Goal: Use online tool/utility: Utilize a website feature to perform a specific function

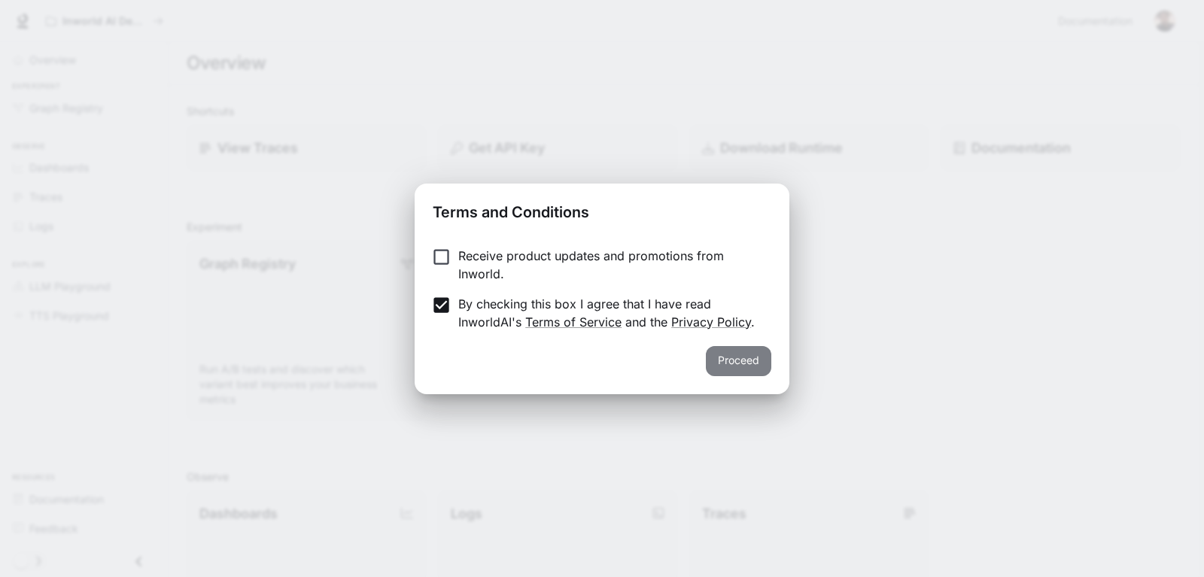
click at [739, 358] on button "Proceed" at bounding box center [738, 361] width 65 height 30
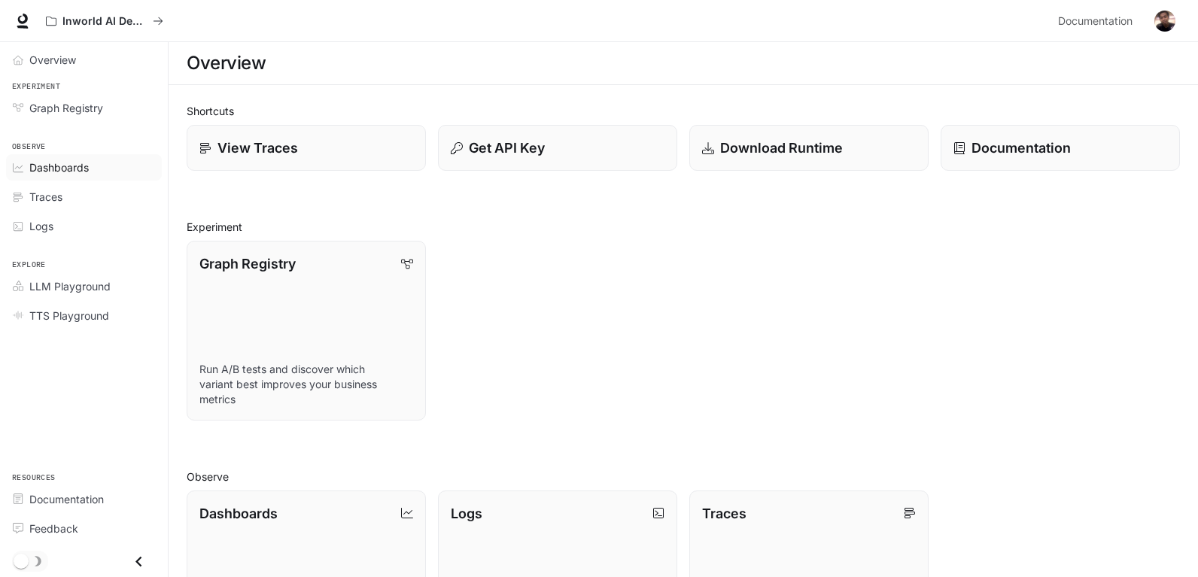
click at [77, 174] on span "Dashboards" at bounding box center [58, 167] width 59 height 16
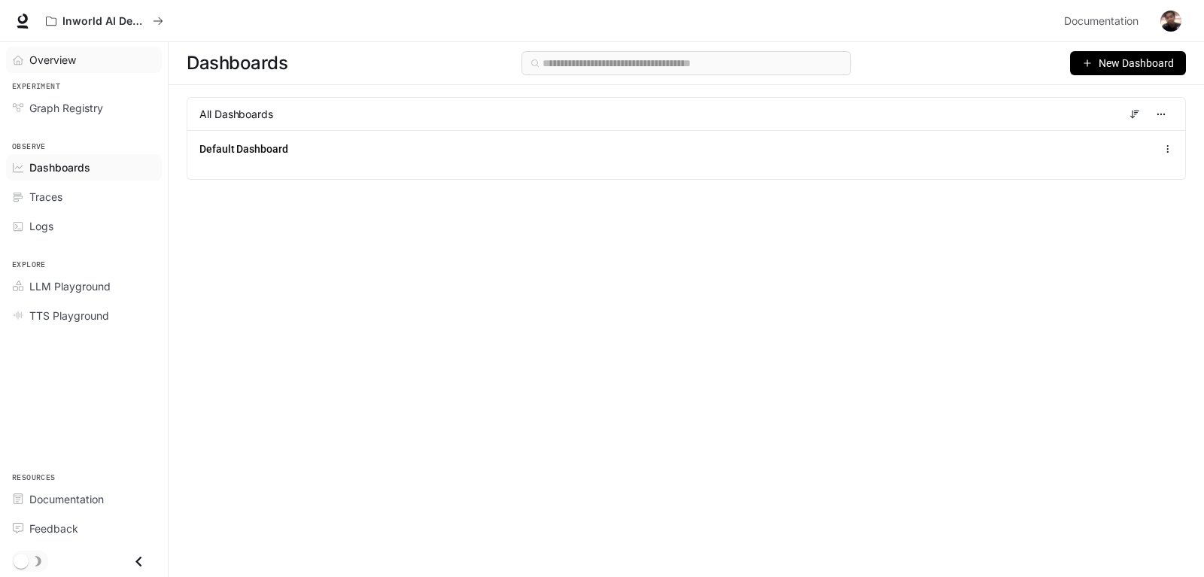
click at [62, 62] on span "Overview" at bounding box center [52, 60] width 47 height 16
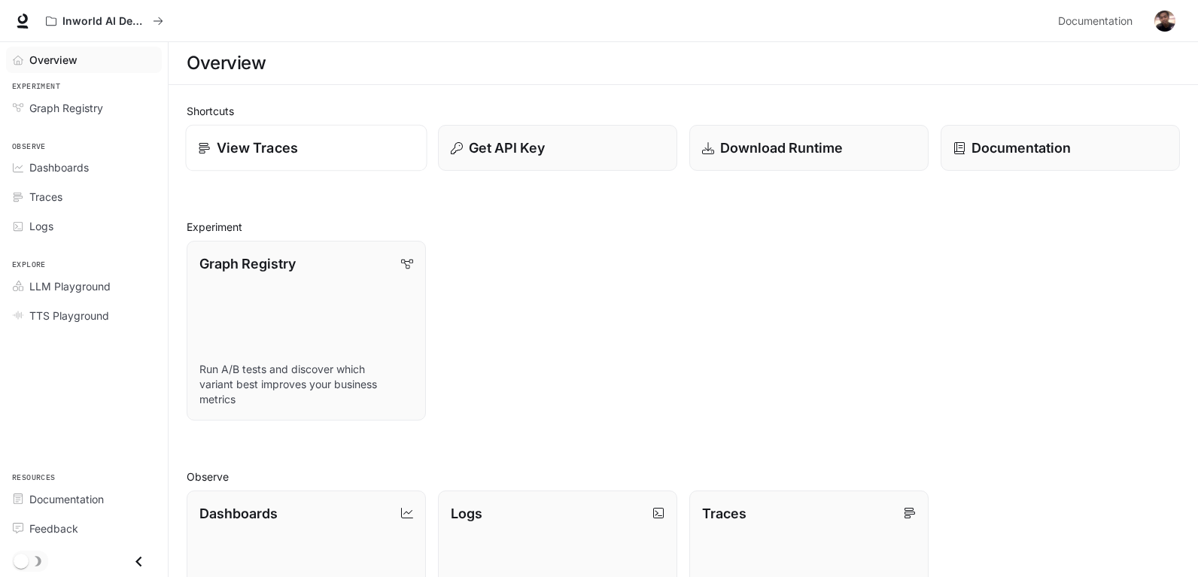
click at [306, 147] on div "View Traces" at bounding box center [307, 148] width 216 height 20
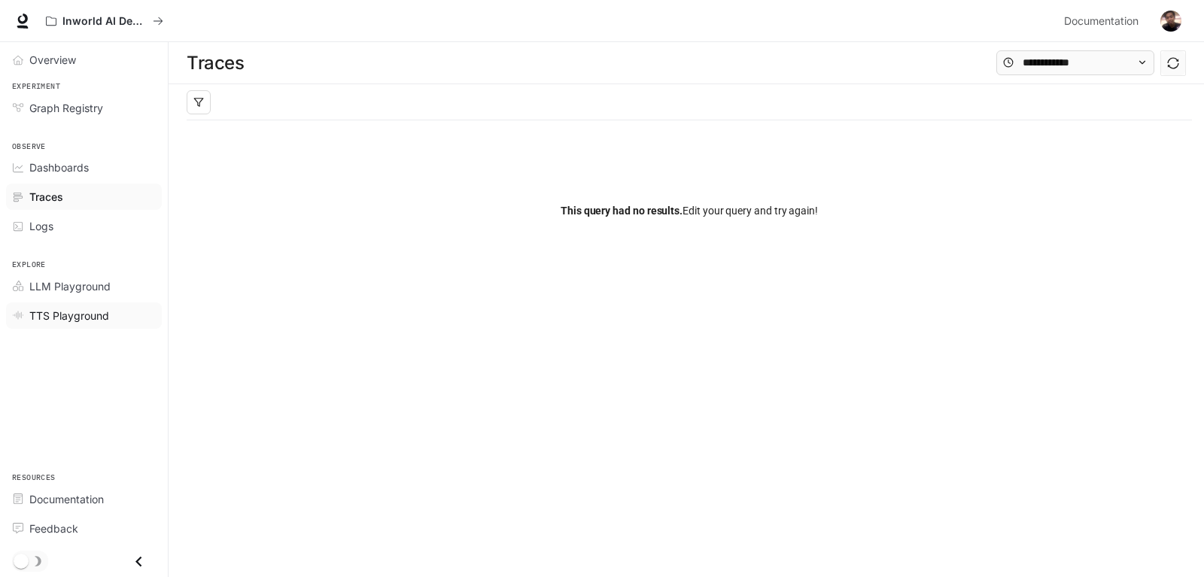
click at [87, 323] on link "TTS Playground" at bounding box center [84, 315] width 156 height 26
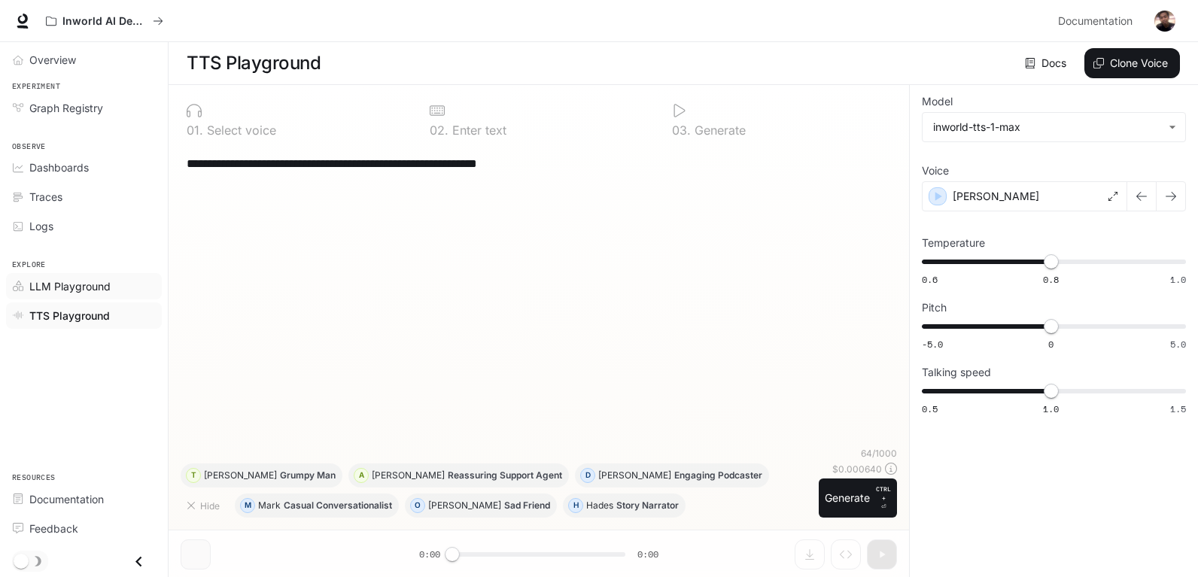
click at [73, 285] on span "LLM Playground" at bounding box center [69, 286] width 81 height 16
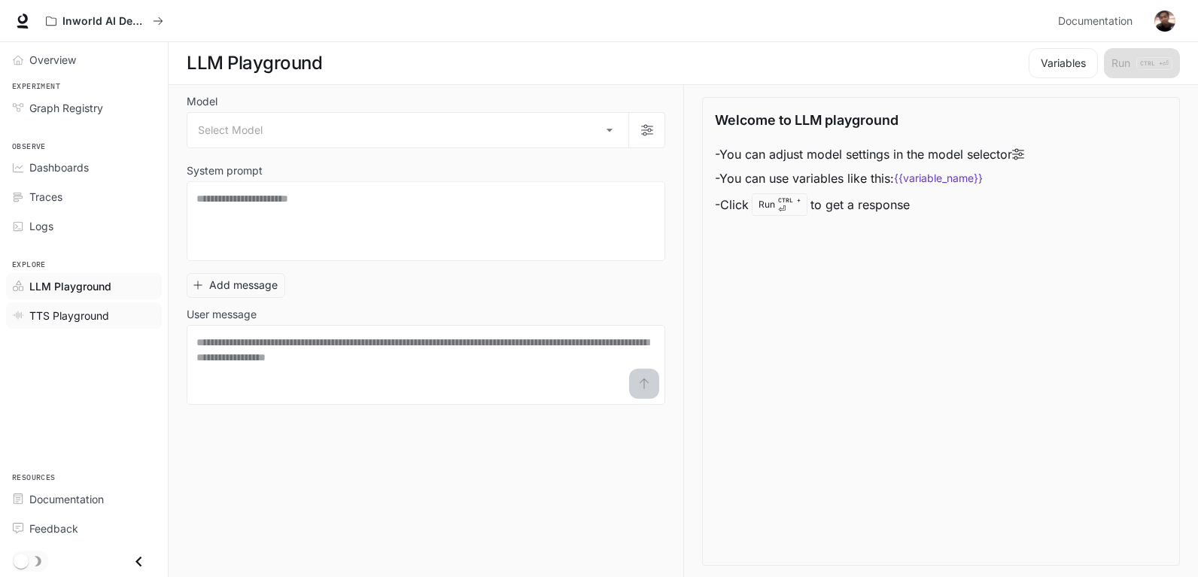
click at [73, 318] on span "TTS Playground" at bounding box center [69, 316] width 80 height 16
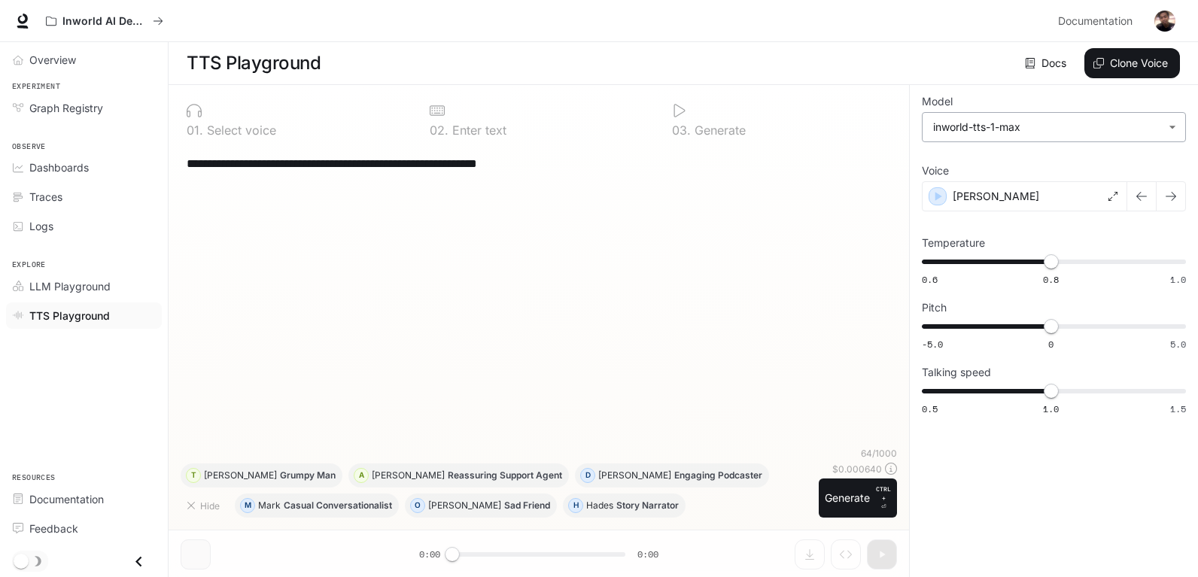
click at [1178, 127] on body "**********" at bounding box center [599, 289] width 1198 height 578
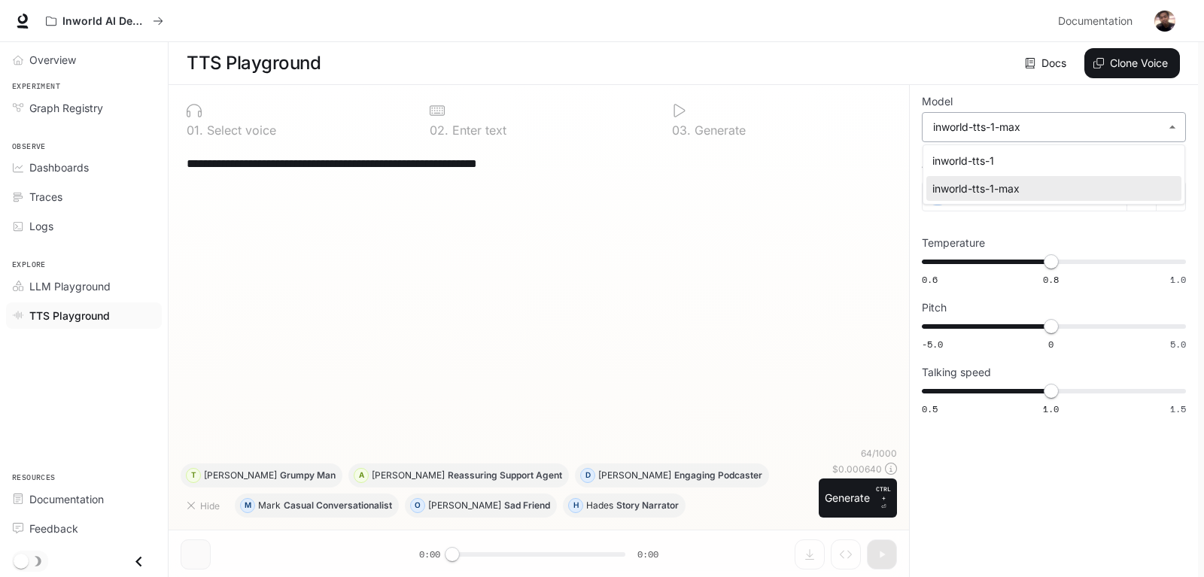
click at [1178, 127] on div at bounding box center [602, 288] width 1204 height 577
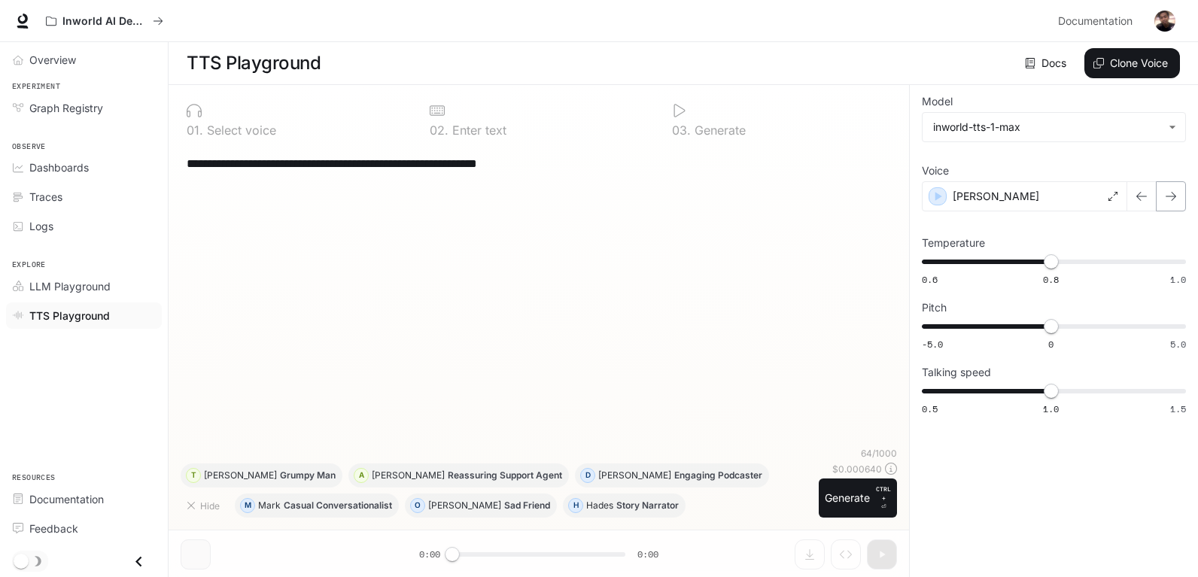
click at [1169, 195] on icon "button" at bounding box center [1170, 196] width 12 height 12
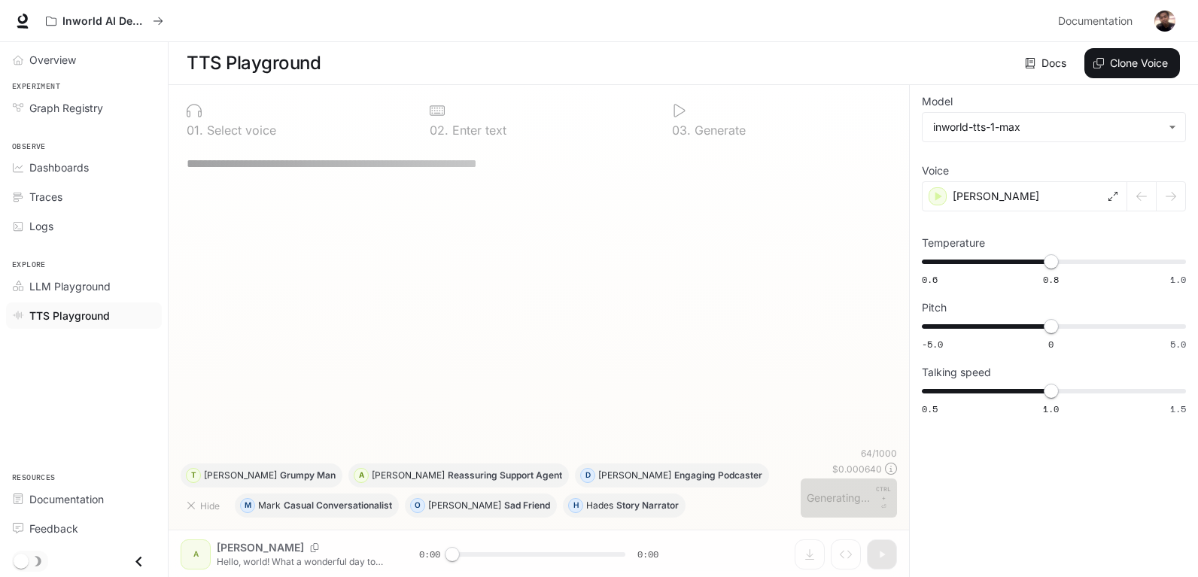
click at [1170, 198] on div at bounding box center [1156, 196] width 59 height 30
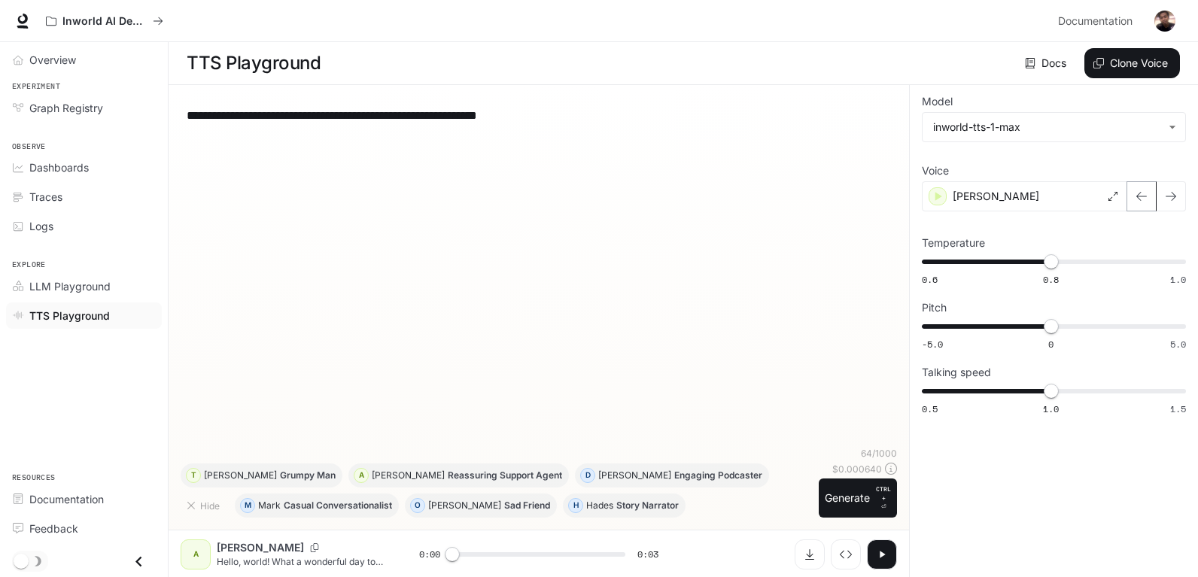
click at [1140, 199] on icon "button" at bounding box center [1141, 196] width 12 height 12
type input "*"
type input "****"
drag, startPoint x: 1052, startPoint y: 266, endPoint x: 1101, endPoint y: 264, distance: 48.9
click at [1101, 264] on span "0.88" at bounding box center [1101, 261] width 15 height 15
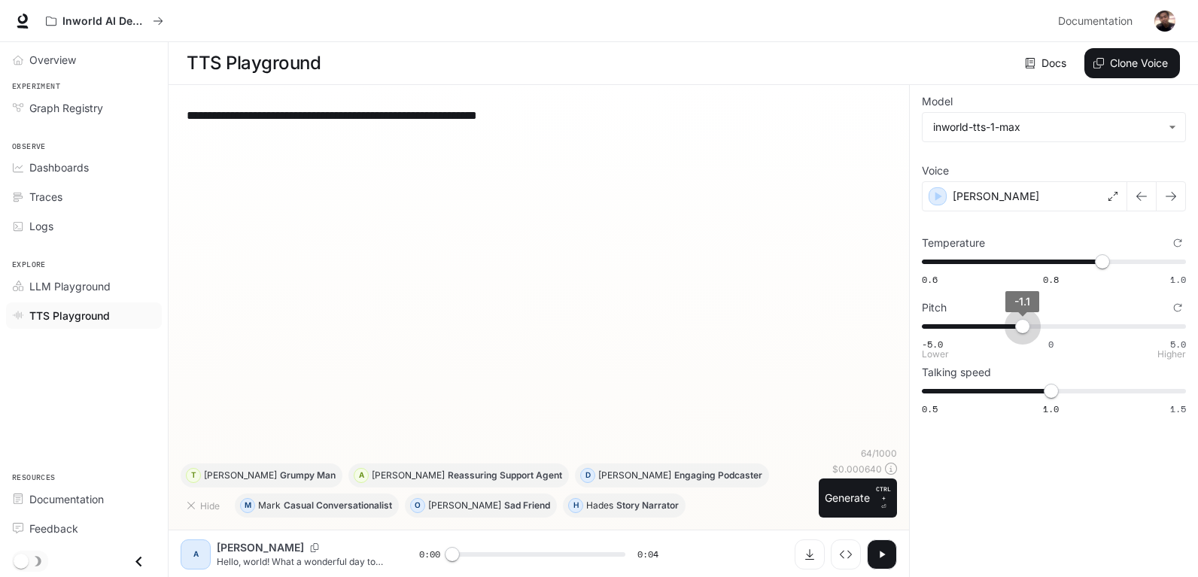
type input "****"
drag, startPoint x: 1048, startPoint y: 329, endPoint x: 1022, endPoint y: 332, distance: 25.9
click at [1022, 332] on span "-1.1" at bounding box center [1022, 326] width 15 height 15
type input "***"
drag, startPoint x: 1051, startPoint y: 396, endPoint x: 1027, endPoint y: 402, distance: 24.6
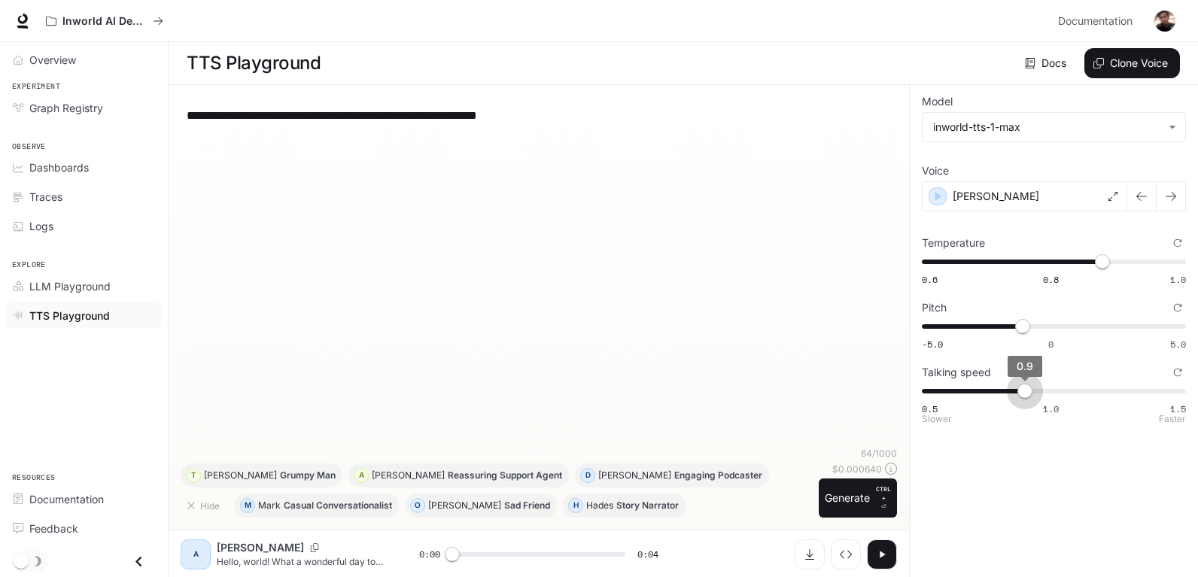
click at [1027, 399] on span "0.9" at bounding box center [1024, 391] width 15 height 15
click at [1145, 194] on icon "button" at bounding box center [1141, 196] width 12 height 12
click at [1140, 197] on icon "button" at bounding box center [1141, 196] width 12 height 12
type input "*"
click at [1046, 392] on span "0.5 1.0 1.5 0.9" at bounding box center [1050, 391] width 258 height 23
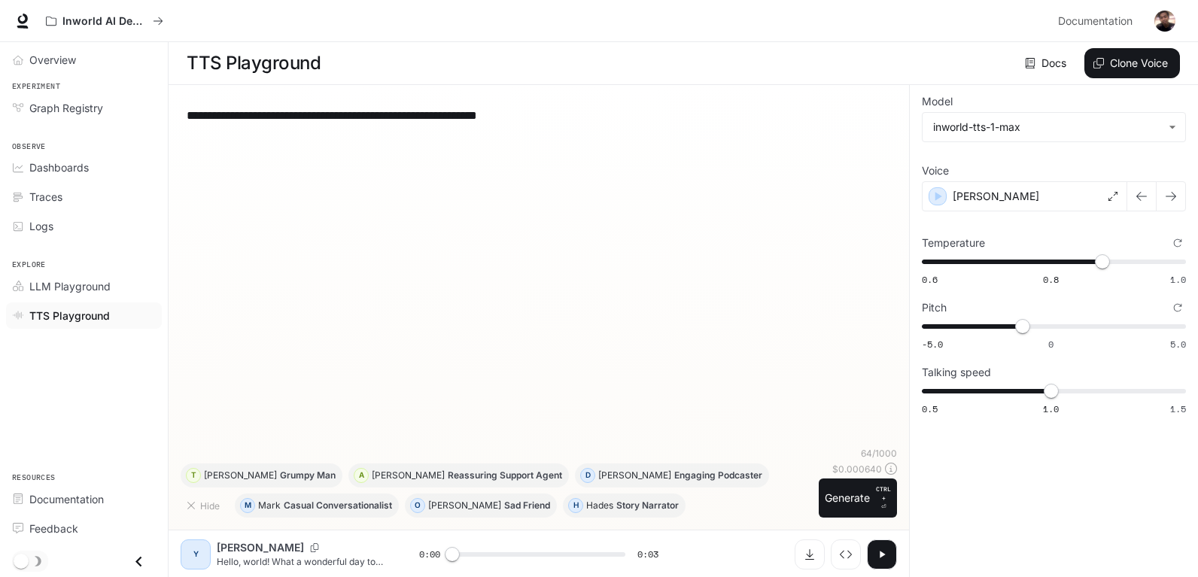
click at [1069, 390] on span "0.5 1.0 1.5 1" at bounding box center [1050, 391] width 258 height 23
type input "***"
click at [1139, 199] on icon "button" at bounding box center [1141, 196] width 11 height 9
click at [1139, 200] on icon "button" at bounding box center [1141, 196] width 12 height 12
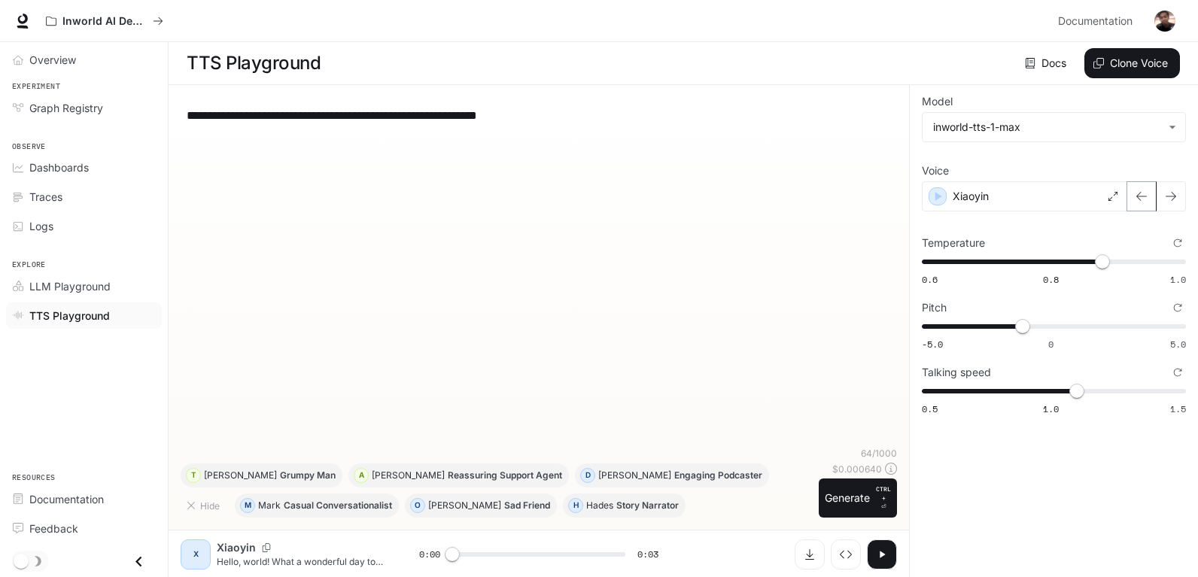
click at [1139, 200] on icon "button" at bounding box center [1141, 196] width 12 height 12
type input "*"
click at [335, 480] on p "Grumpy Man" at bounding box center [308, 475] width 56 height 9
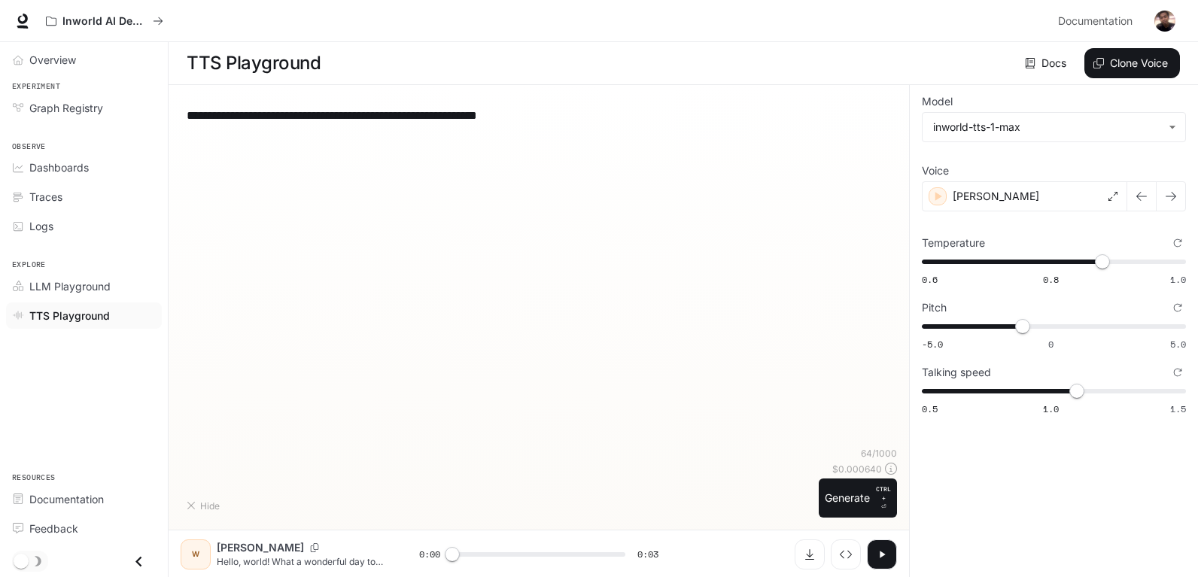
type textarea "**********"
click at [214, 502] on button "Shortcuts" at bounding box center [213, 505] width 64 height 24
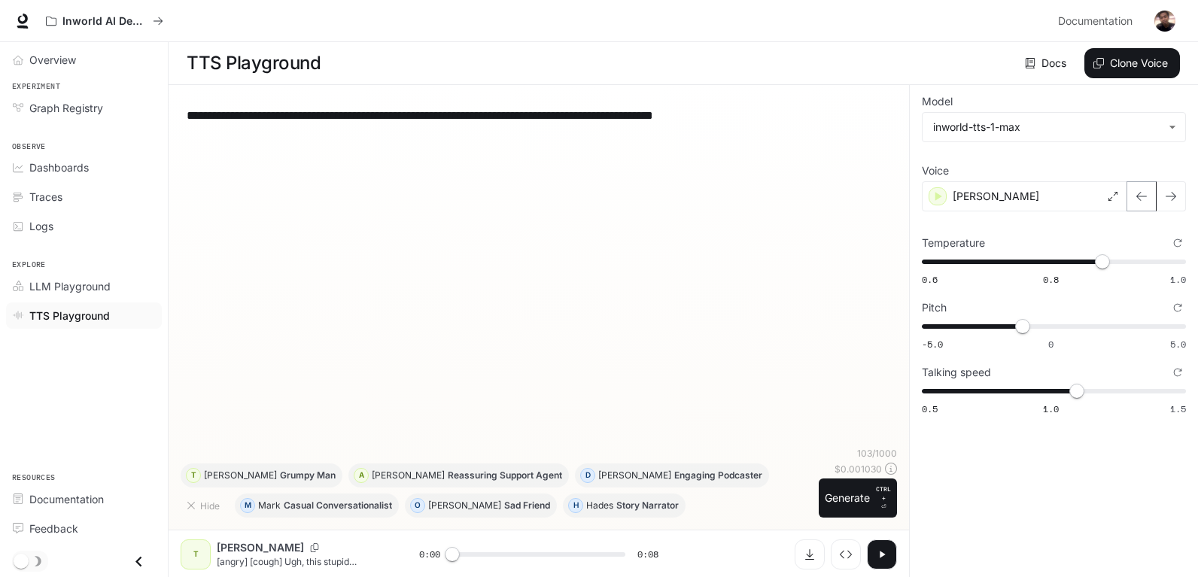
click at [1144, 196] on icon "button" at bounding box center [1141, 196] width 12 height 12
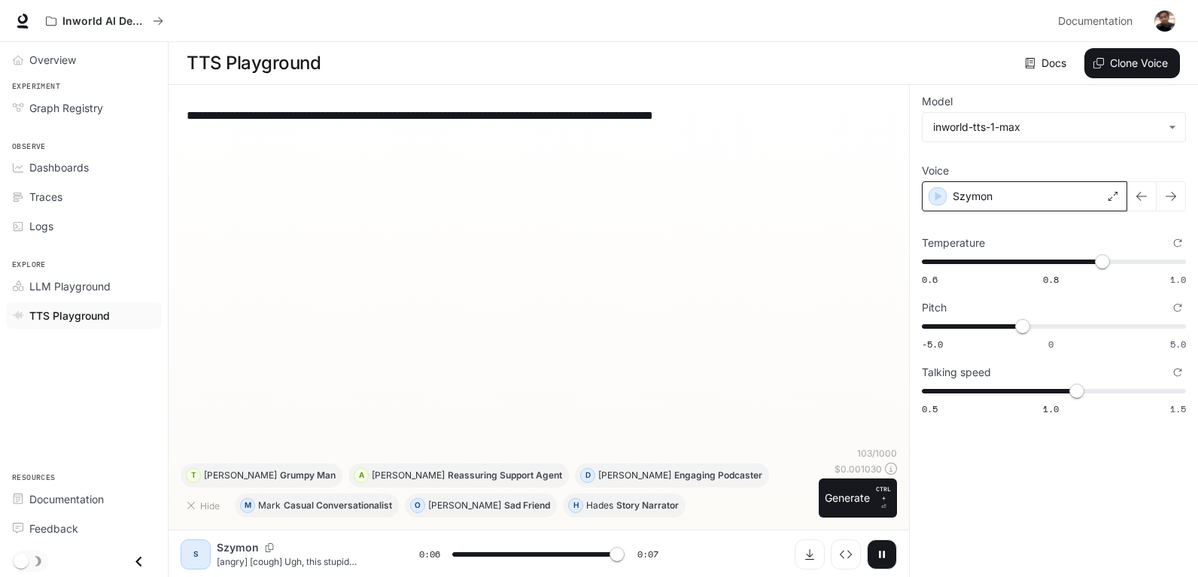
click at [1116, 199] on icon at bounding box center [1112, 196] width 9 height 9
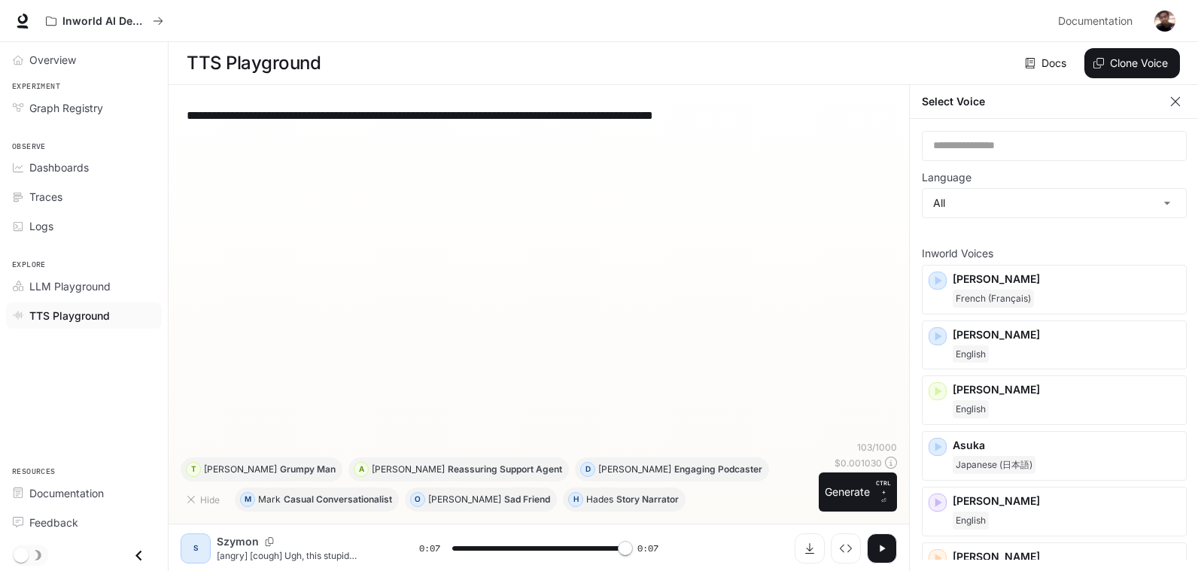
type input "*"
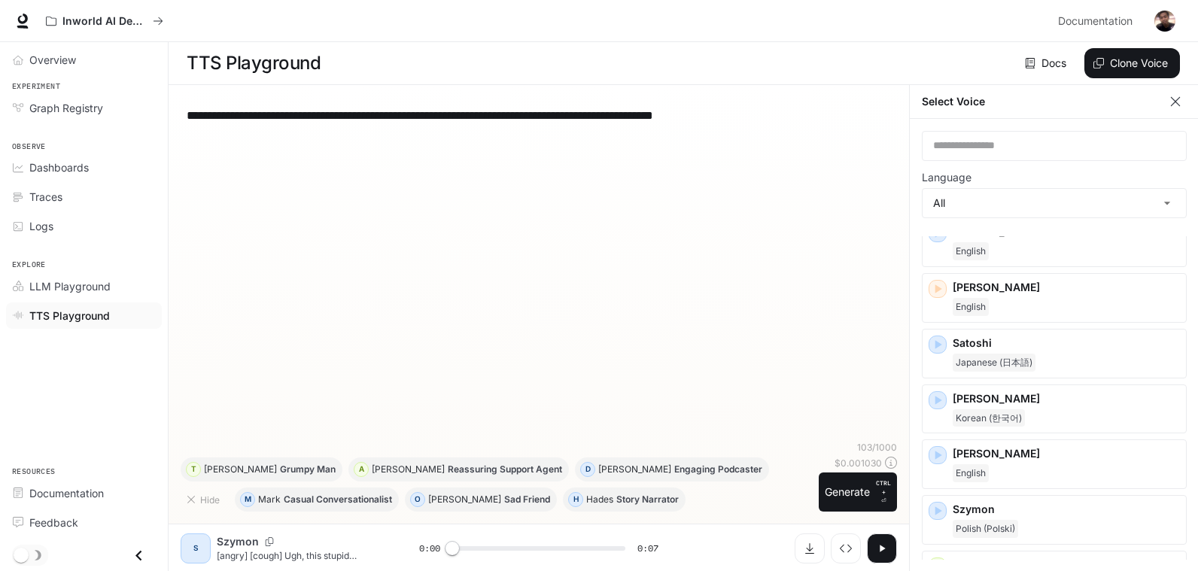
scroll to position [2332, 0]
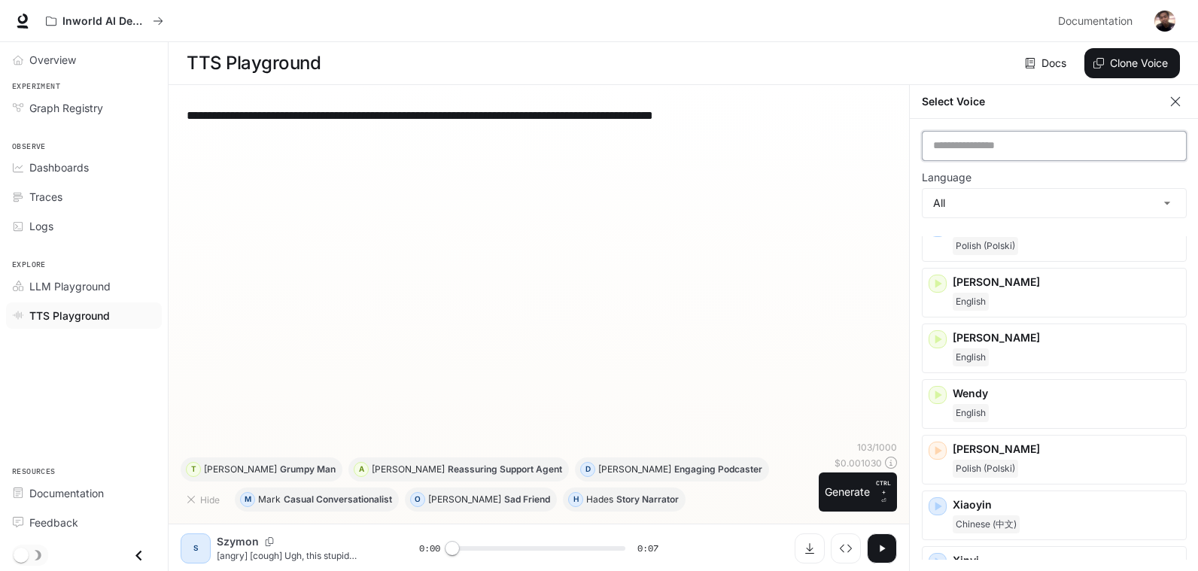
click at [1013, 145] on input "text" at bounding box center [1053, 145] width 263 height 15
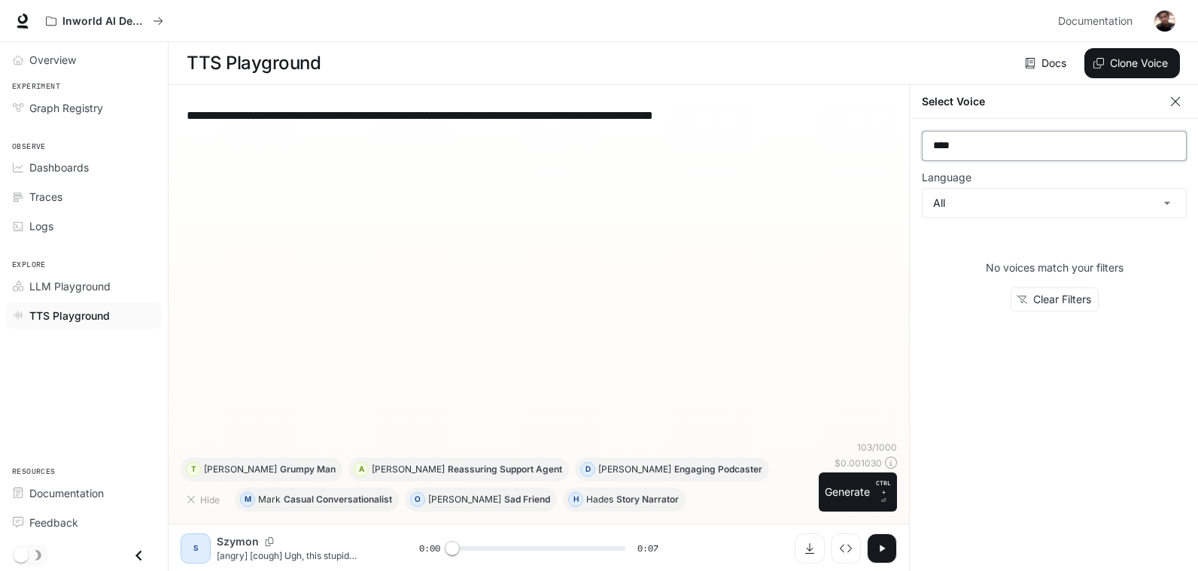
scroll to position [0, 0]
type input "*"
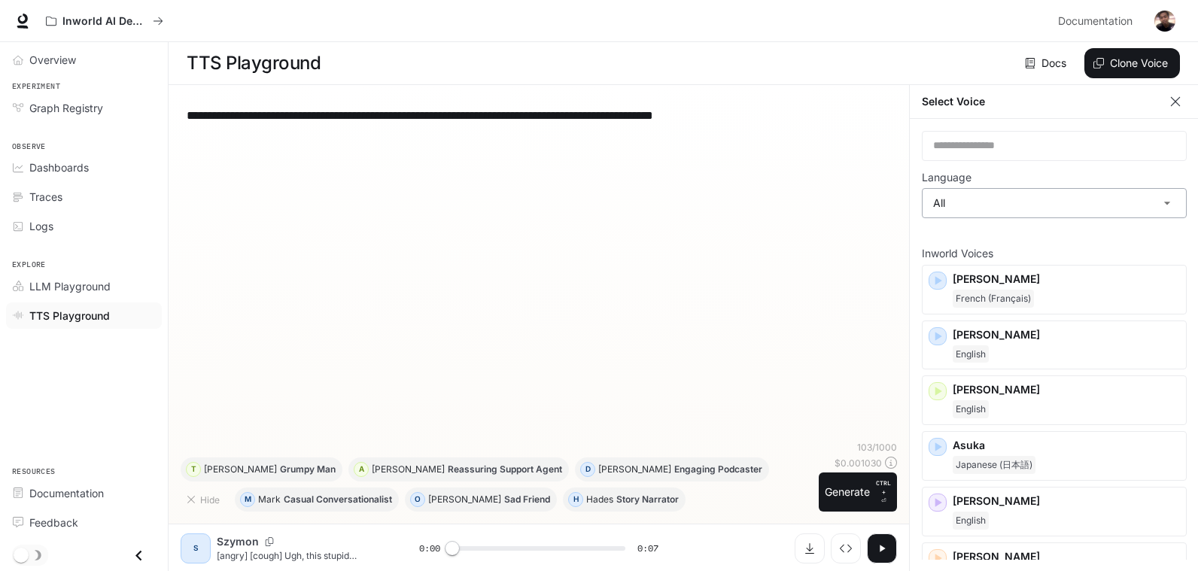
click at [1037, 210] on body "**********" at bounding box center [599, 286] width 1198 height 572
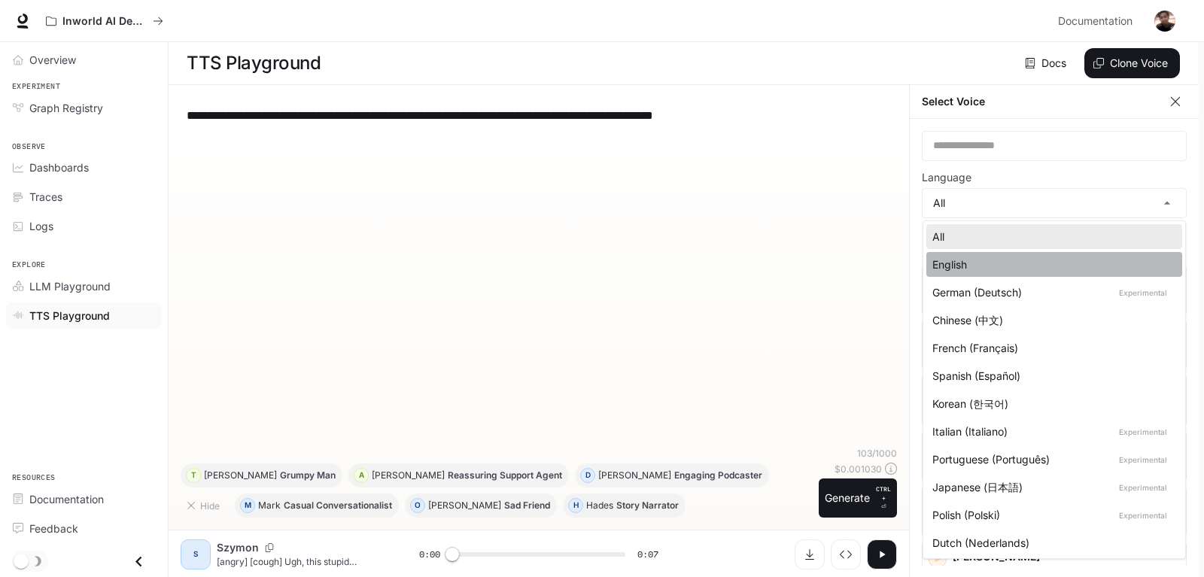
click at [1047, 265] on div "English" at bounding box center [1051, 265] width 238 height 16
type input "*****"
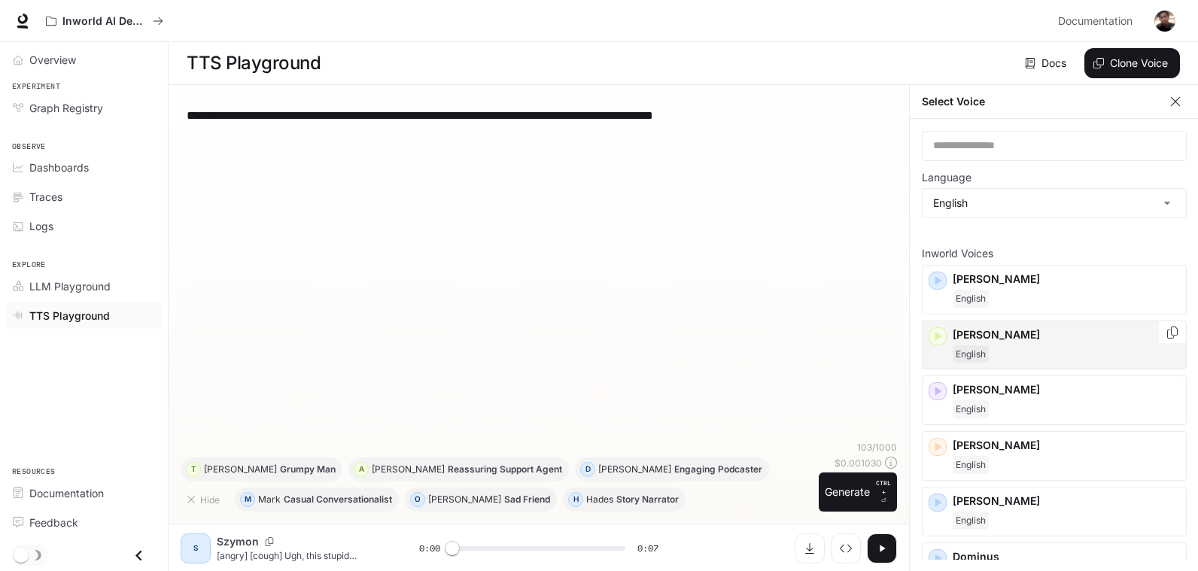
click at [1046, 337] on p "[PERSON_NAME]" at bounding box center [1065, 334] width 227 height 15
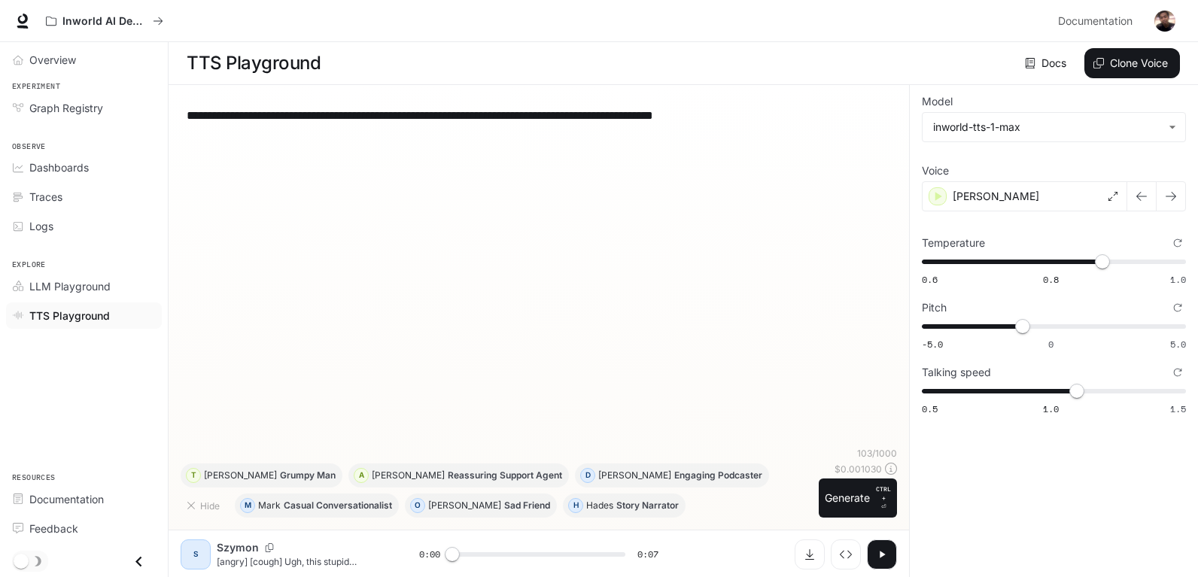
scroll to position [1, 0]
click at [845, 202] on div "**********" at bounding box center [539, 271] width 716 height 350
drag, startPoint x: 778, startPoint y: 120, endPoint x: 113, endPoint y: 93, distance: 665.5
click at [113, 93] on div "**********" at bounding box center [599, 288] width 1198 height 578
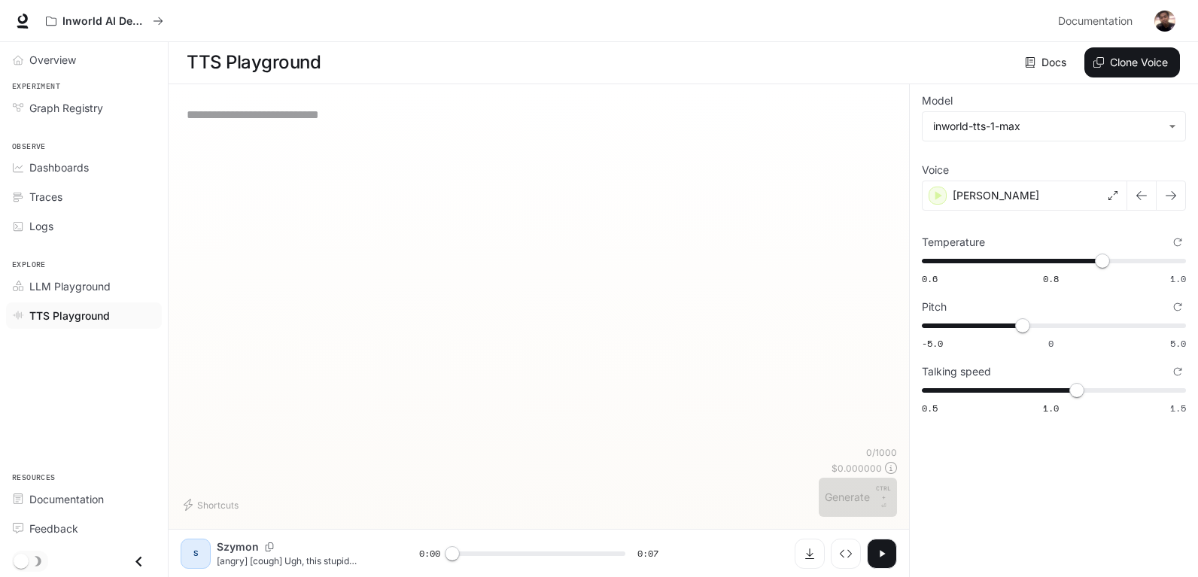
click at [526, 241] on div "* ​" at bounding box center [539, 271] width 716 height 350
click at [666, 194] on div "* ​" at bounding box center [539, 271] width 716 height 350
